Goal: Communication & Community: Answer question/provide support

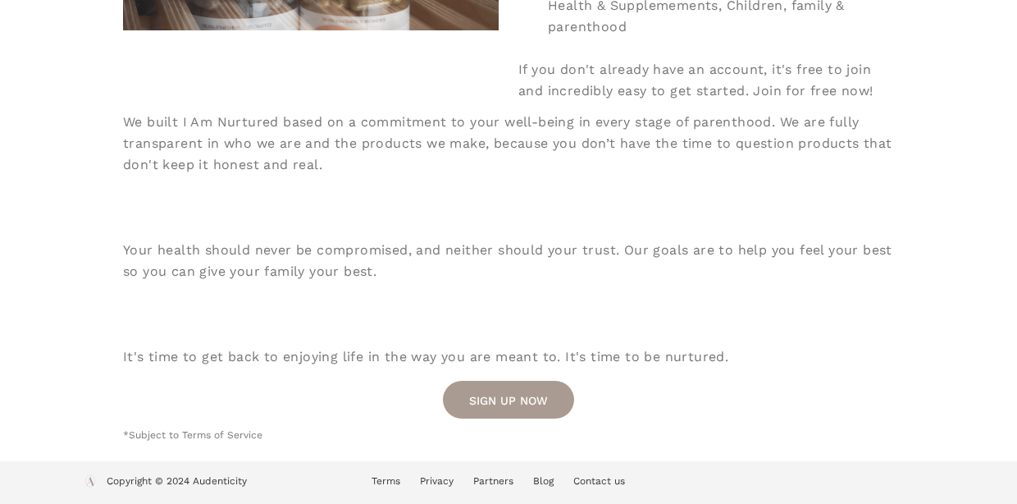
scroll to position [581, 0]
click at [505, 398] on link "SIGN UP NOW" at bounding box center [508, 400] width 131 height 38
click at [497, 399] on link "SIGN UP NOW" at bounding box center [508, 400] width 131 height 38
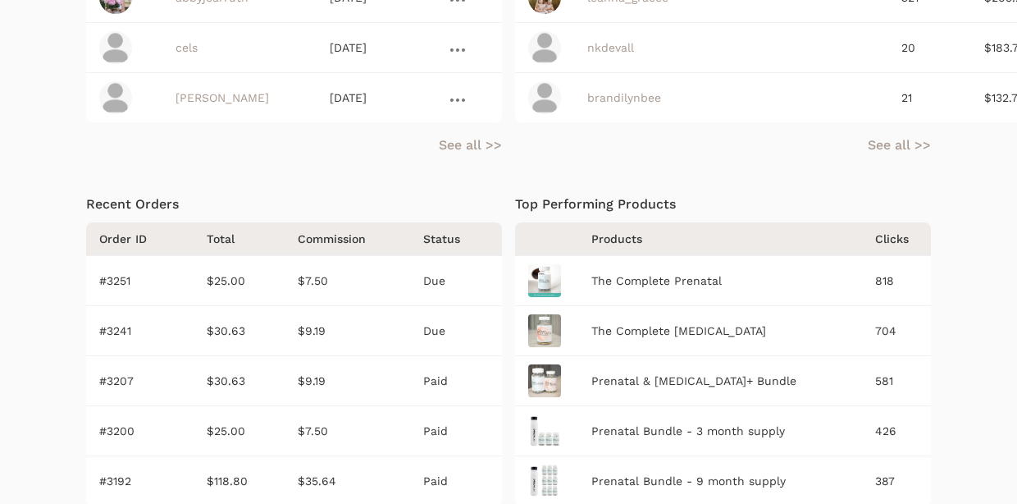
scroll to position [799, 0]
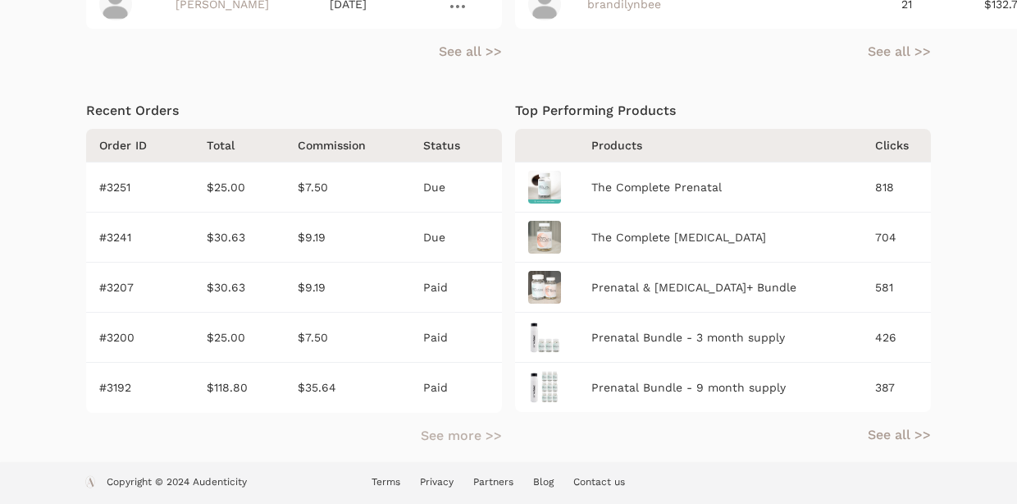
click at [454, 432] on link "See more >>" at bounding box center [461, 436] width 81 height 20
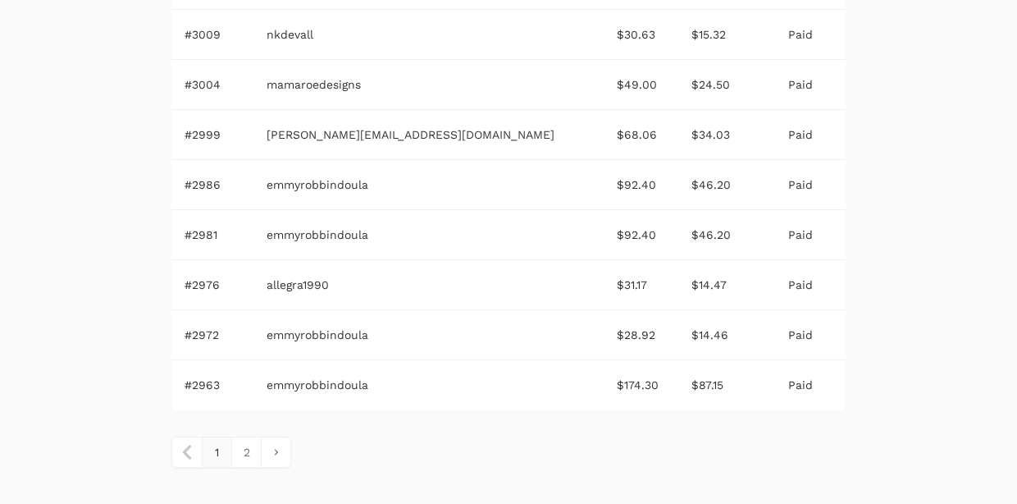
scroll to position [1321, 0]
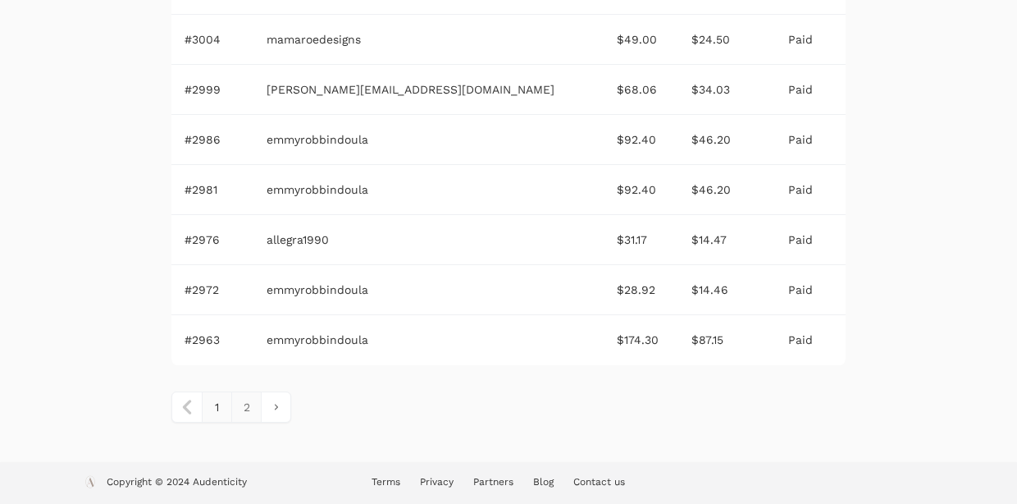
click at [244, 405] on link "2" at bounding box center [246, 407] width 30 height 30
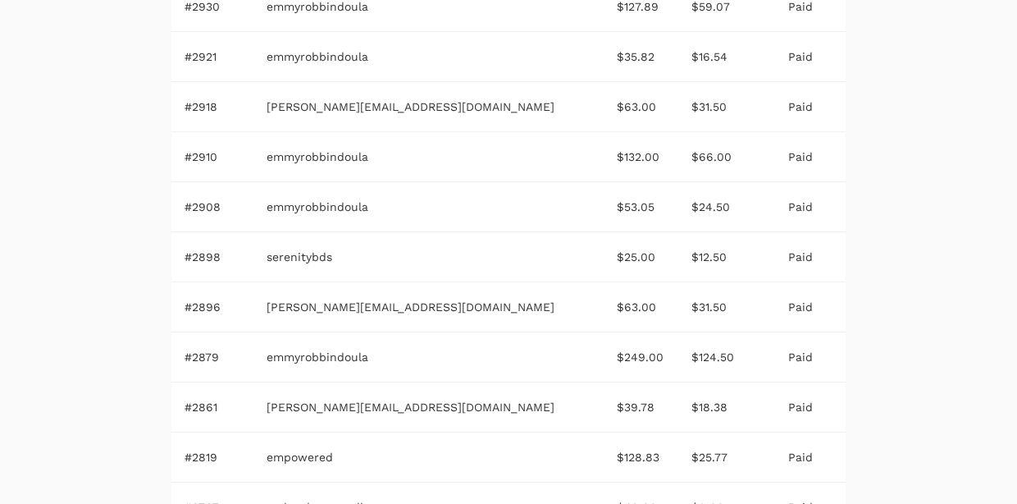
scroll to position [770, 0]
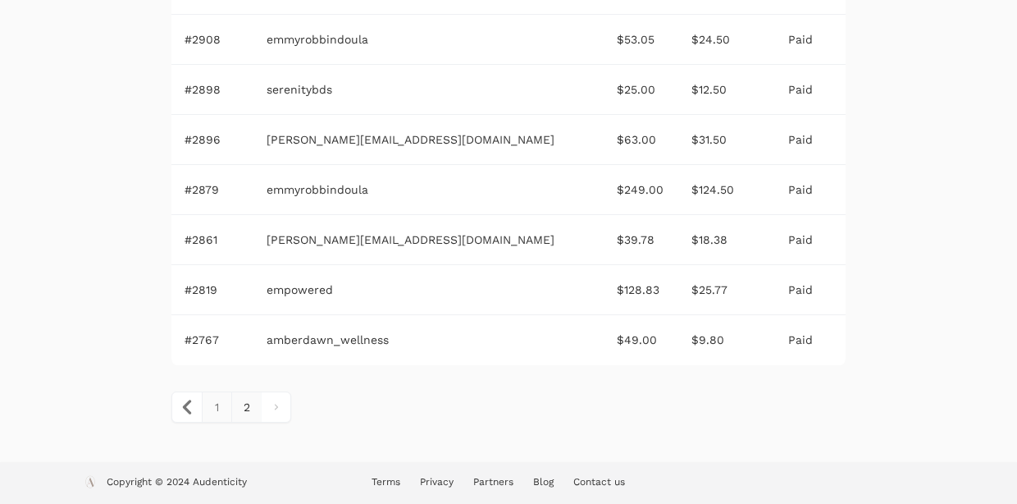
click at [217, 408] on link "1" at bounding box center [217, 407] width 30 height 30
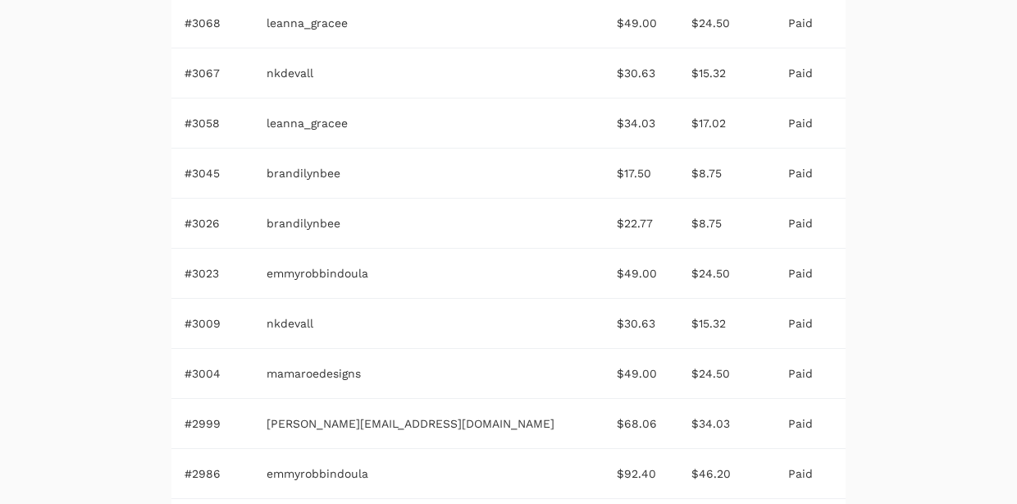
scroll to position [1321, 0]
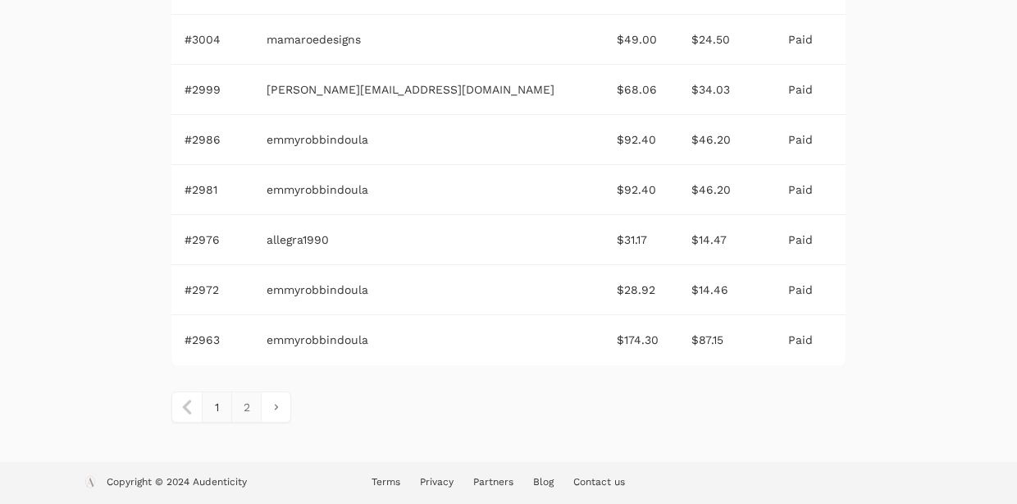
click at [252, 404] on link "2" at bounding box center [246, 407] width 30 height 30
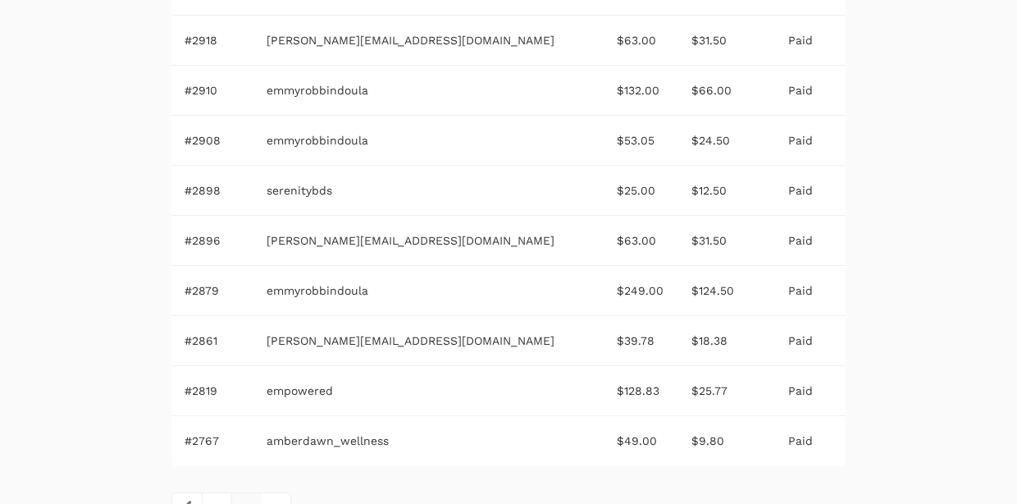
scroll to position [770, 0]
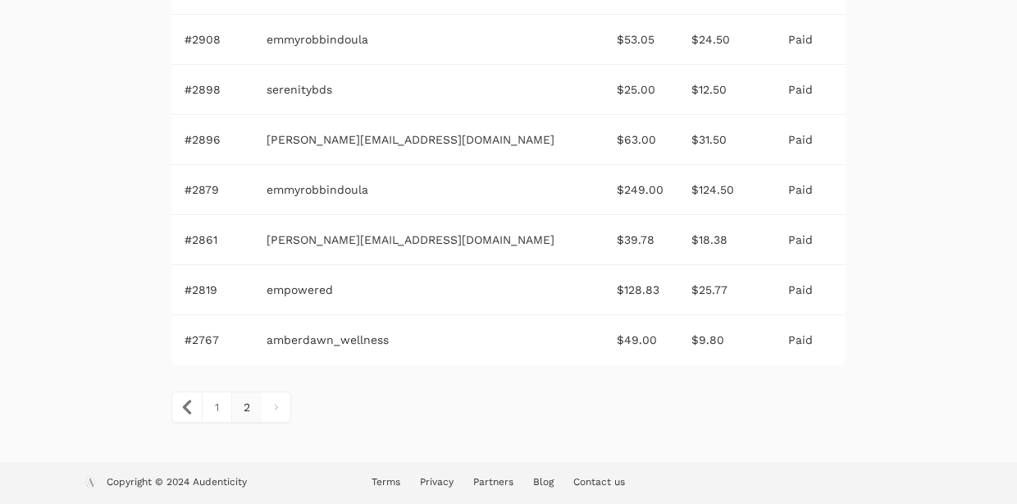
click at [257, 404] on span "2" at bounding box center [246, 407] width 30 height 30
click at [221, 406] on link "1" at bounding box center [217, 407] width 30 height 30
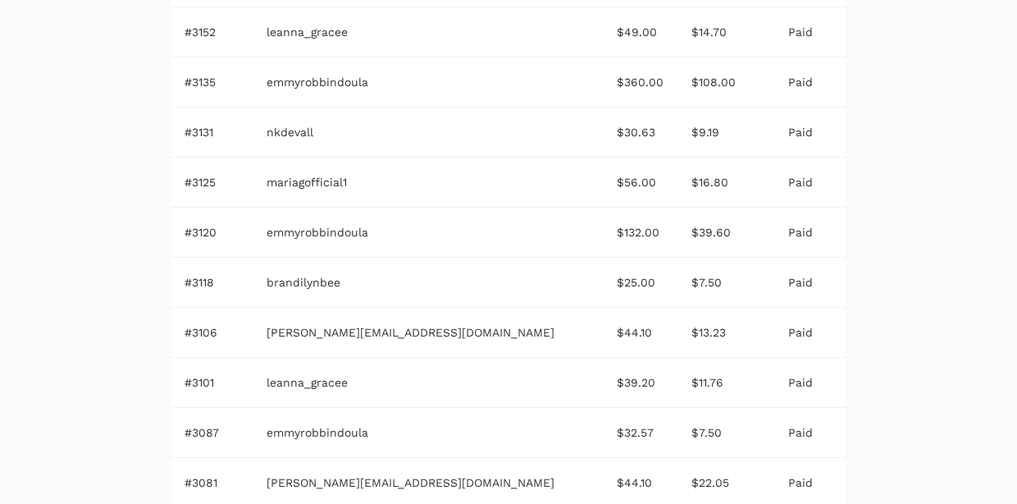
scroll to position [478, 0]
drag, startPoint x: 483, startPoint y: 332, endPoint x: 279, endPoint y: 332, distance: 204.2
click at [279, 332] on td "allison@miscarriagehopedesk.com" at bounding box center [427, 332] width 349 height 50
copy td "allison@miscarriagehopedesk.com"
click at [927, 215] on div at bounding box center [895, 441] width 73 height 1725
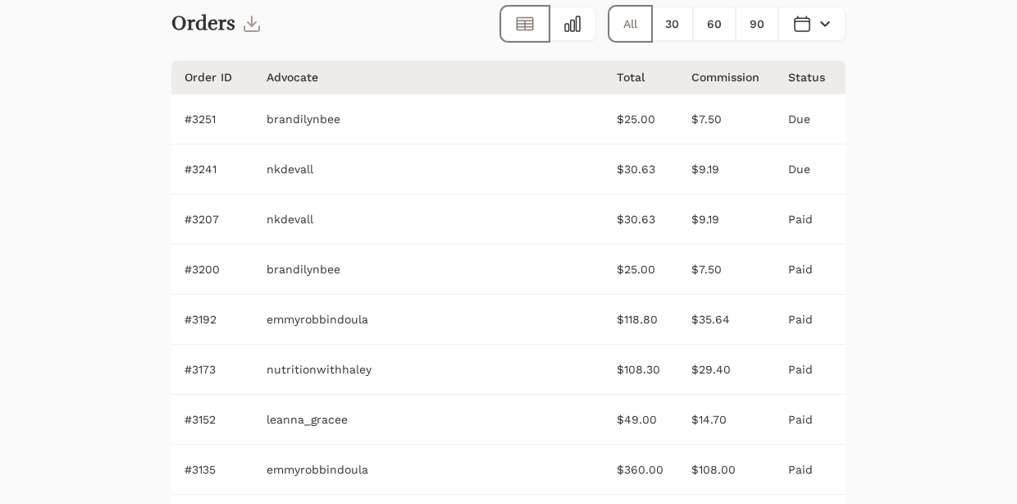
scroll to position [0, 0]
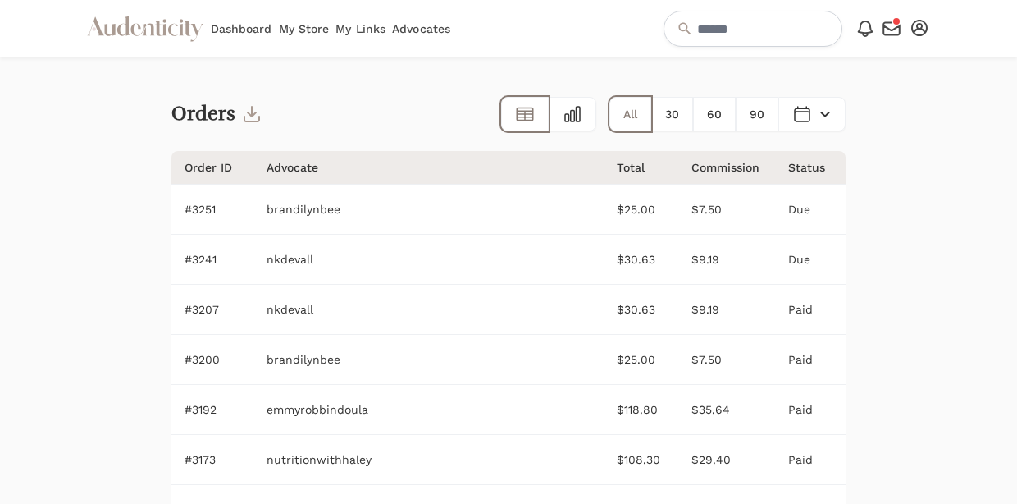
click at [243, 29] on link "Dashboard" at bounding box center [242, 28] width 62 height 57
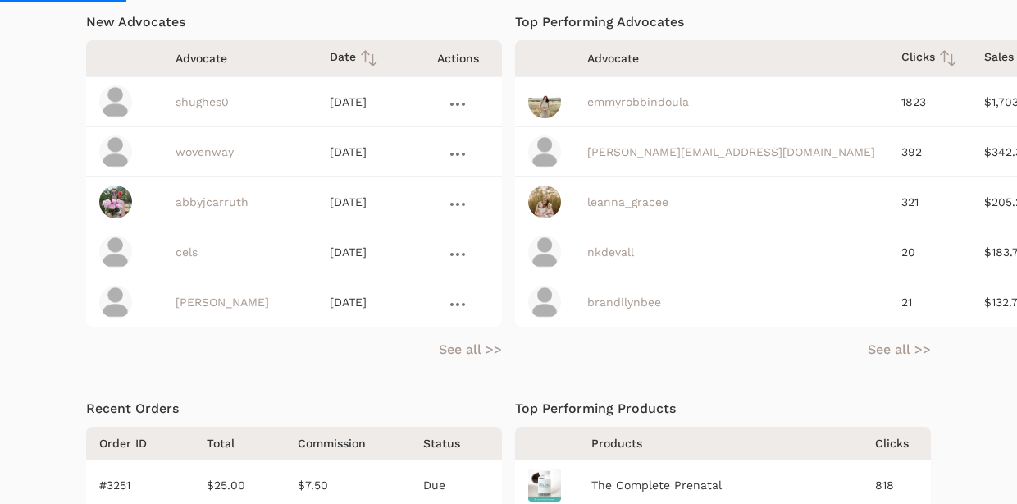
scroll to position [513, 0]
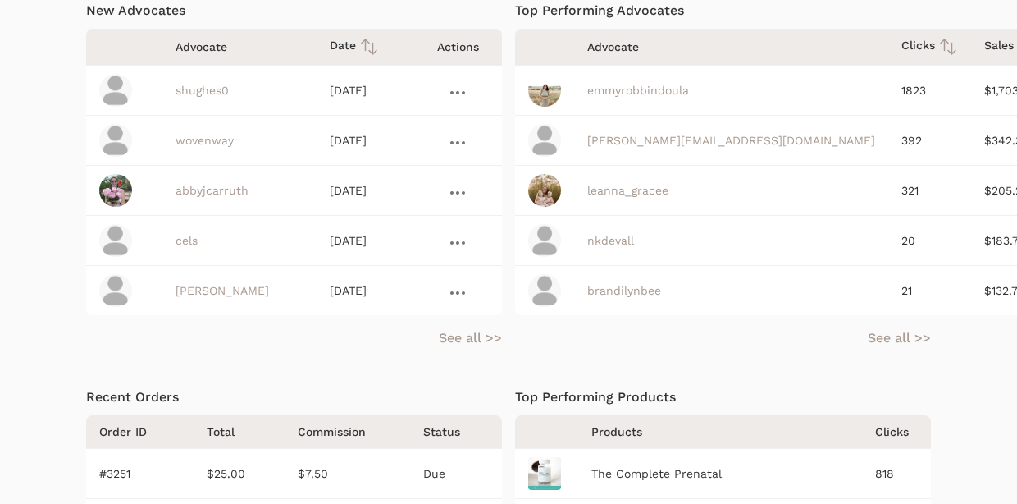
click at [224, 89] on link "shughes0" at bounding box center [202, 90] width 53 height 13
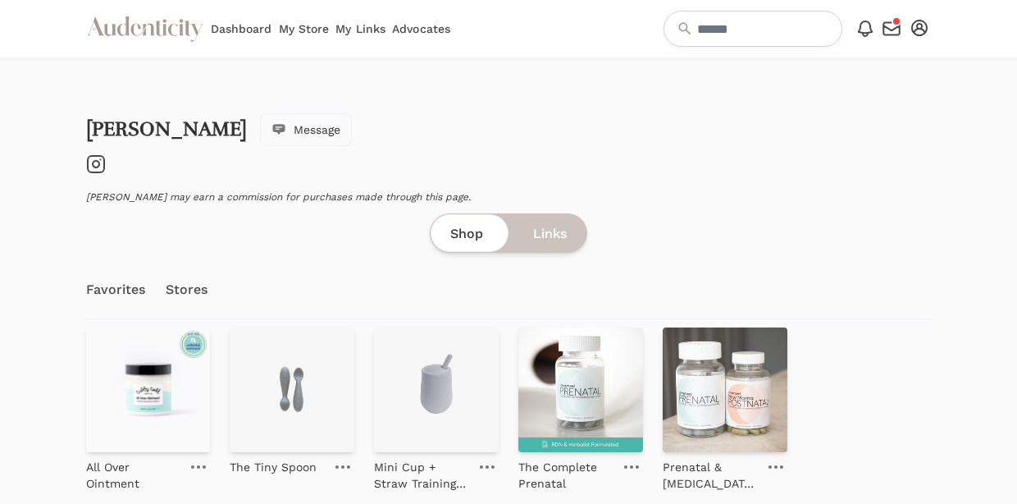
click at [98, 167] on icon "Instagram" at bounding box center [96, 164] width 20 height 20
click at [895, 33] on icon "button" at bounding box center [892, 29] width 20 height 20
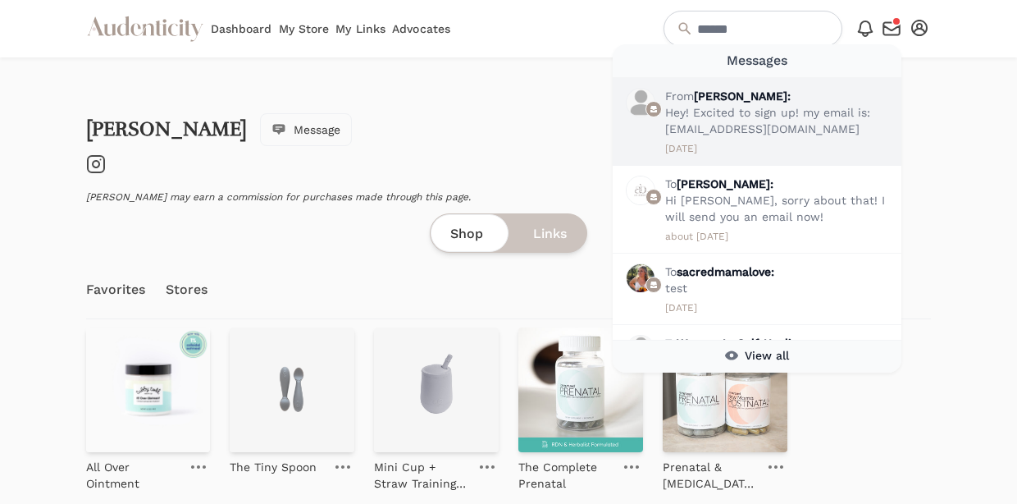
click at [798, 121] on p "Hey! Excited to sign up! my email is: [EMAIL_ADDRESS][DOMAIN_NAME]" at bounding box center [780, 120] width 230 height 33
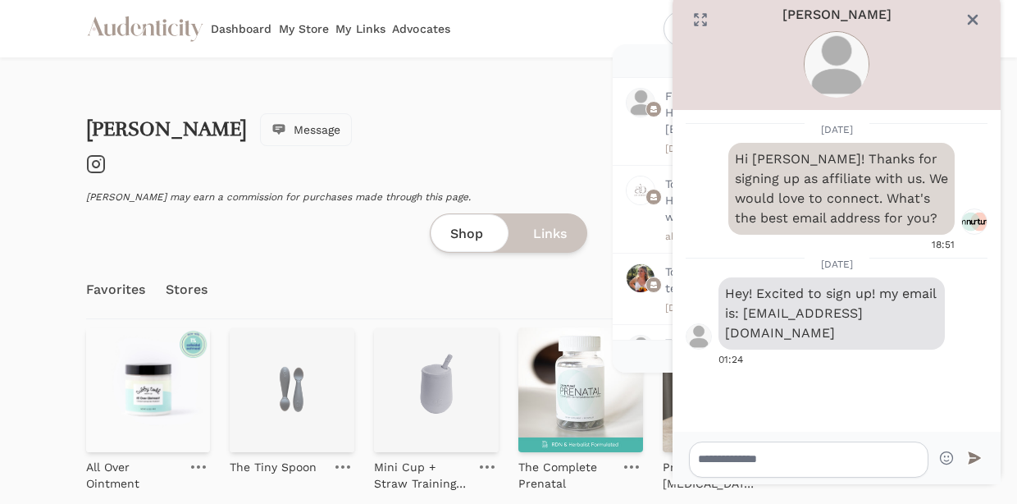
drag, startPoint x: 933, startPoint y: 313, endPoint x: 746, endPoint y: 310, distance: 187.0
click at [746, 310] on p "Hey! Excited to sign up! my email is: [EMAIL_ADDRESS][DOMAIN_NAME]" at bounding box center [831, 313] width 213 height 59
copy p "shbirthservices@gmail.com"
click at [974, 16] on icon "Close" at bounding box center [973, 20] width 8 height 8
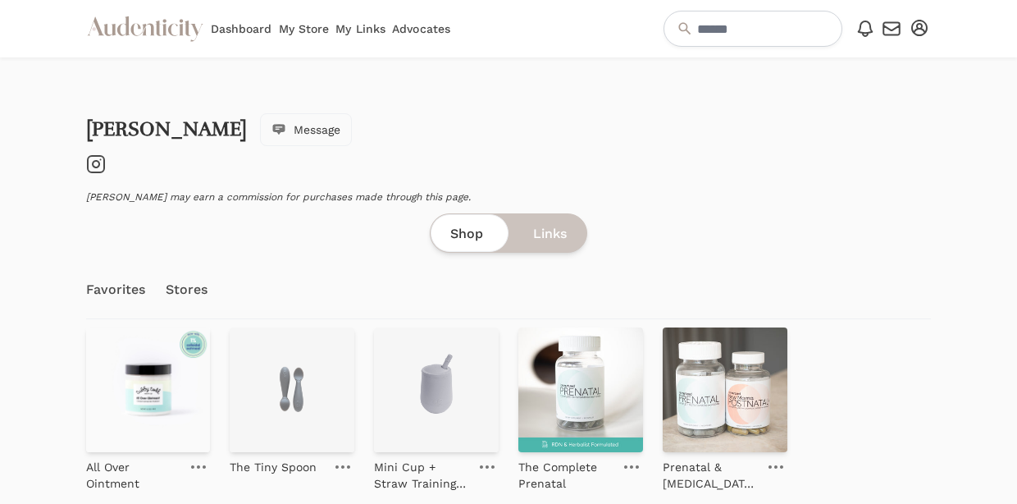
click at [892, 35] on icon "button" at bounding box center [892, 29] width 16 height 12
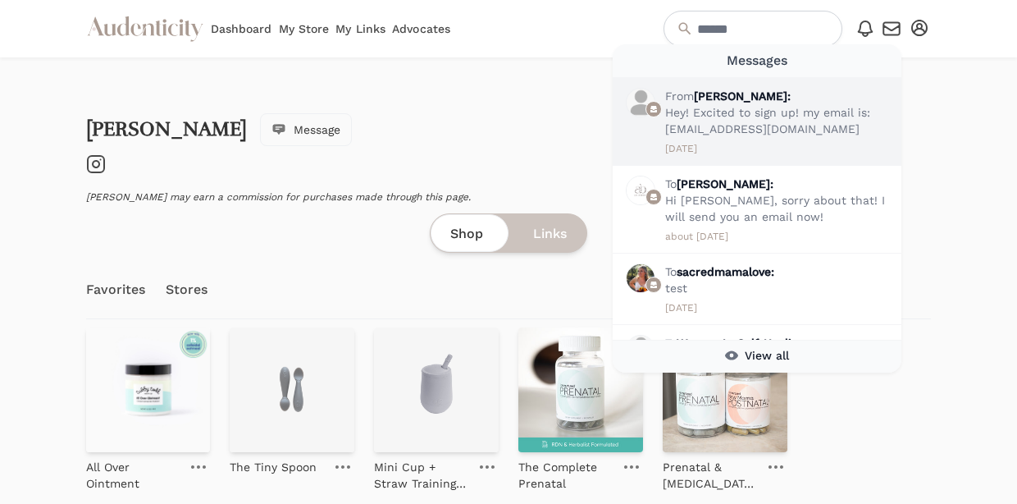
click at [779, 130] on p "Hey! Excited to sign up! my email is: [EMAIL_ADDRESS][DOMAIN_NAME]" at bounding box center [780, 120] width 230 height 33
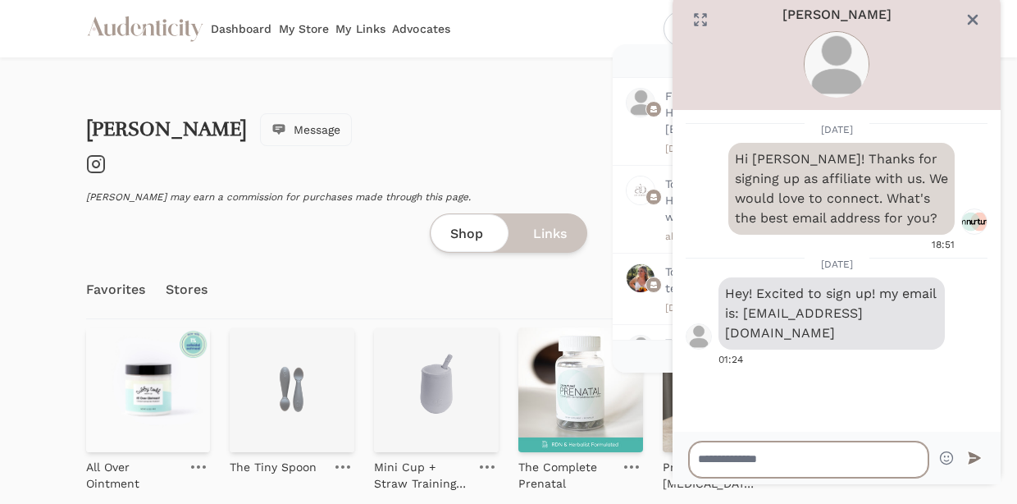
click at [760, 458] on textarea at bounding box center [809, 459] width 240 height 36
type textarea "**********"
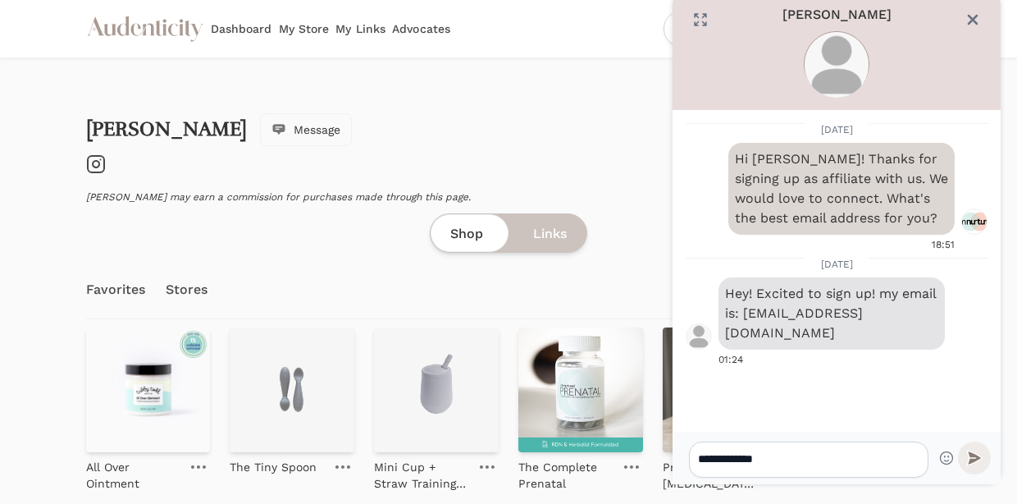
click at [973, 456] on icon "submit" at bounding box center [974, 457] width 15 height 15
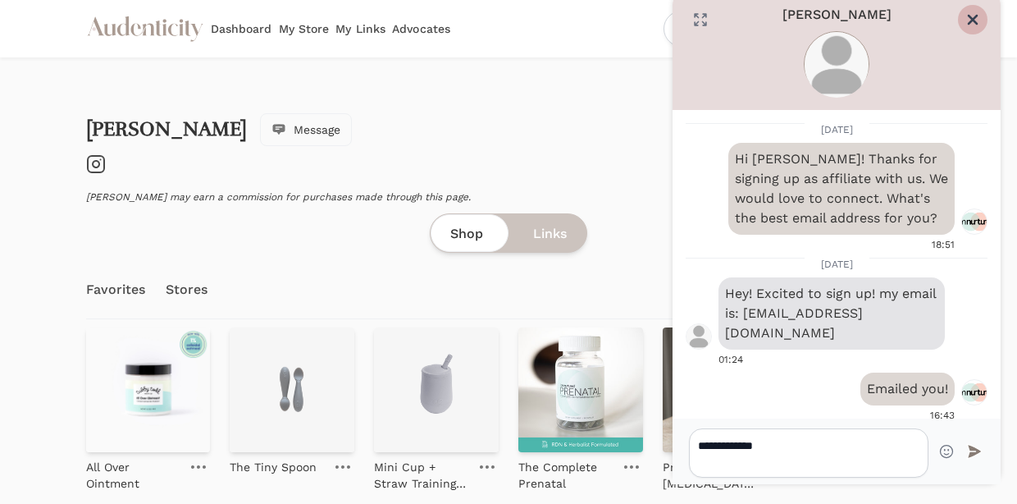
click at [979, 20] on icon "Close" at bounding box center [973, 19] width 16 height 16
